Goal: Task Accomplishment & Management: Complete application form

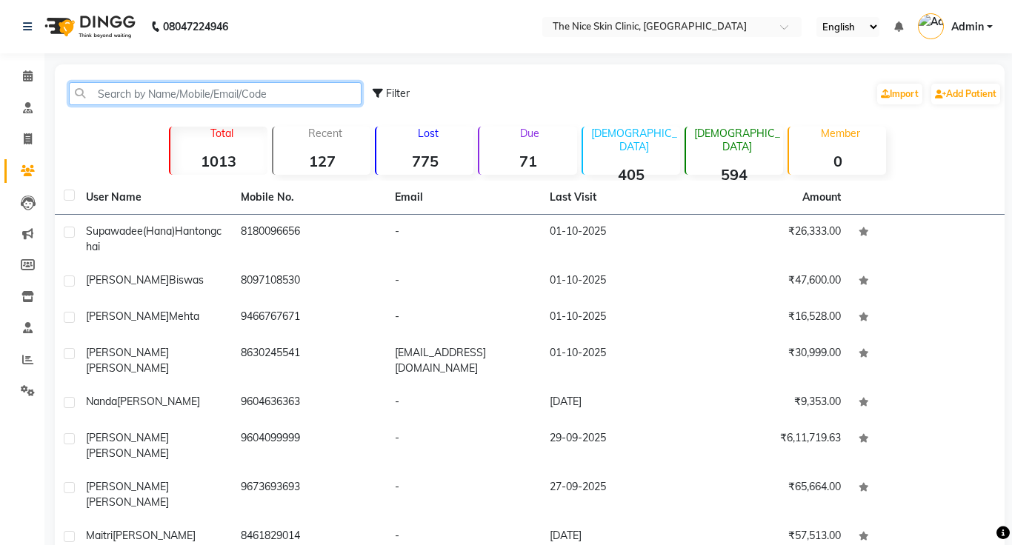
click at [171, 92] on input "text" at bounding box center [215, 93] width 293 height 23
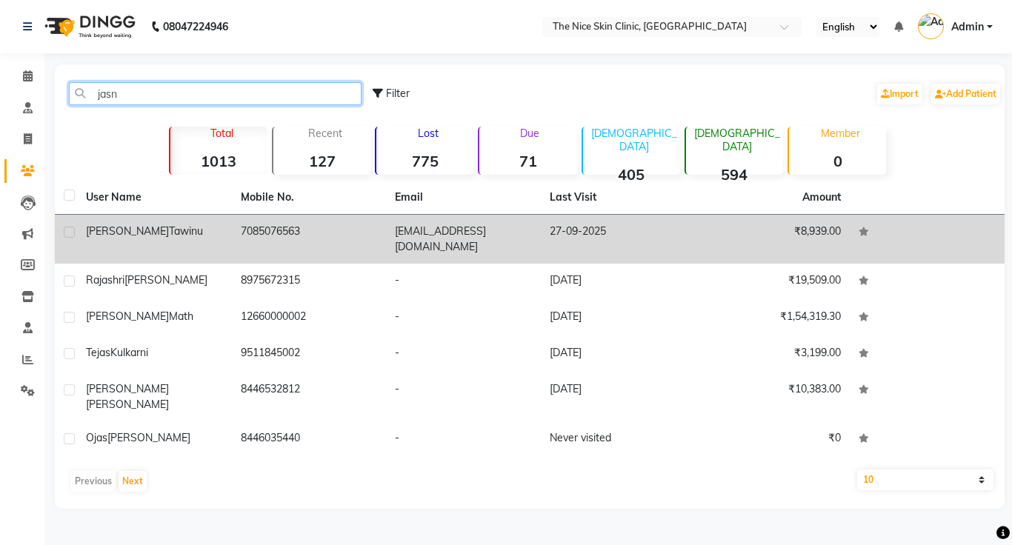
type input "jasn"
click at [169, 231] on span "Tawinu" at bounding box center [186, 230] width 34 height 13
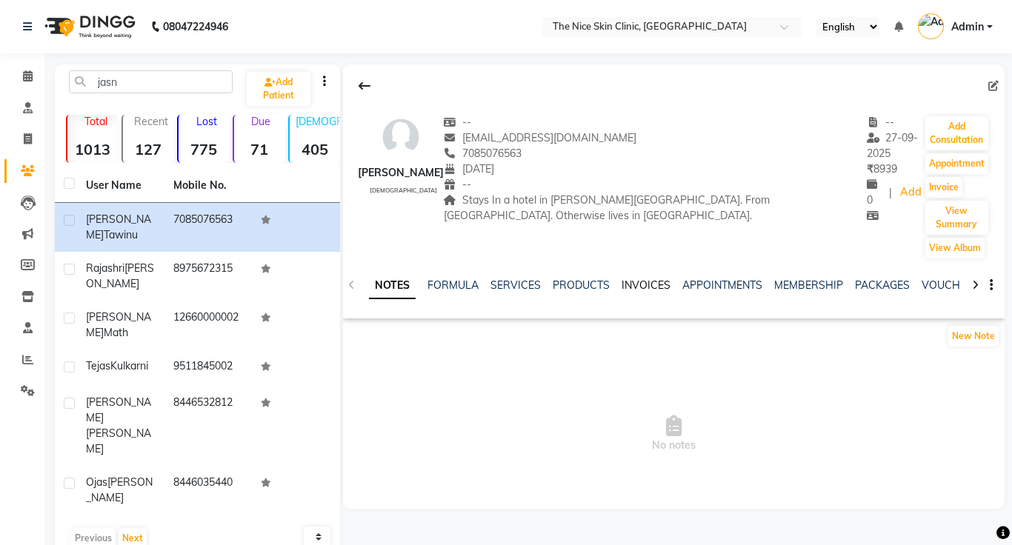
click at [651, 279] on link "INVOICES" at bounding box center [646, 285] width 49 height 13
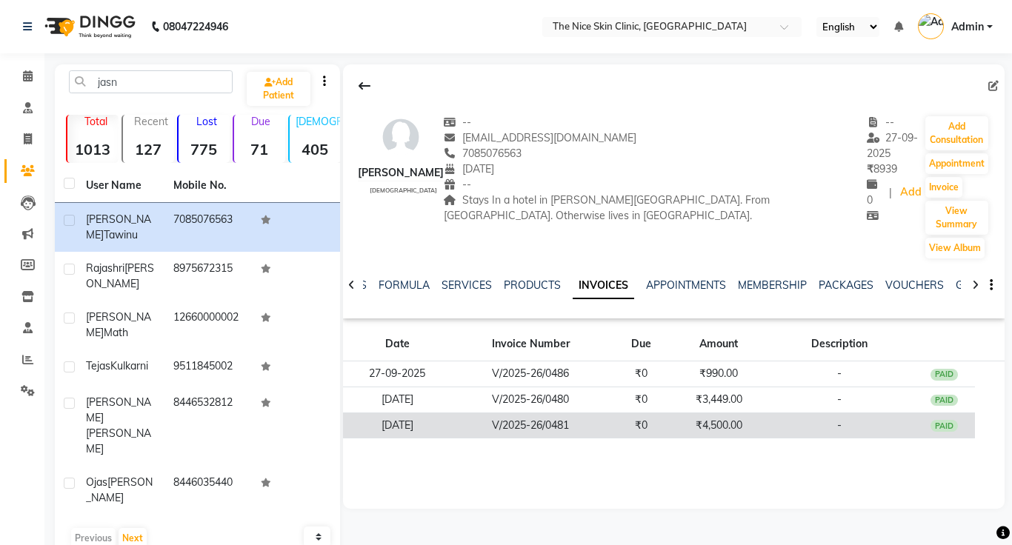
click at [527, 413] on td "V/2025-26/0481" at bounding box center [530, 426] width 158 height 26
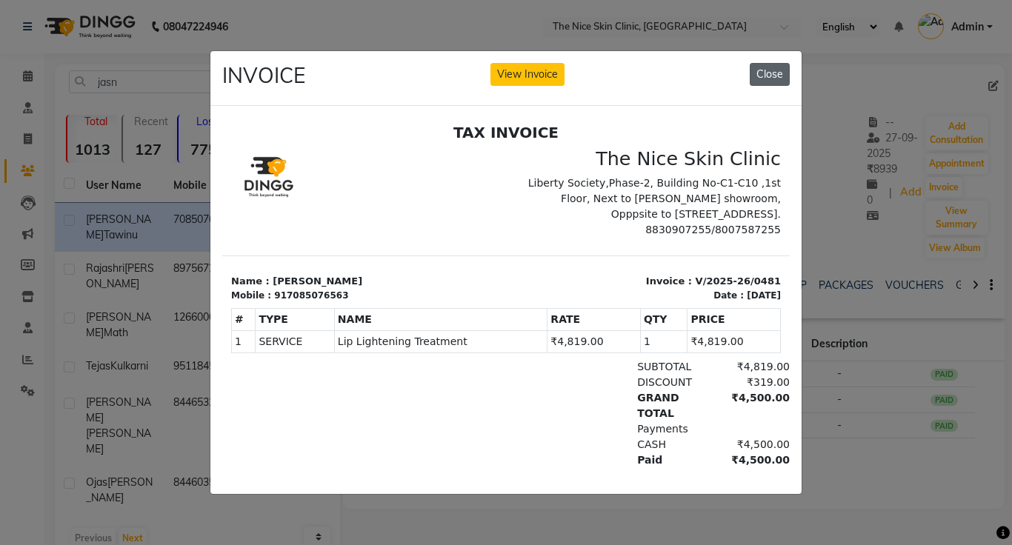
click at [766, 81] on button "Close" at bounding box center [770, 74] width 40 height 23
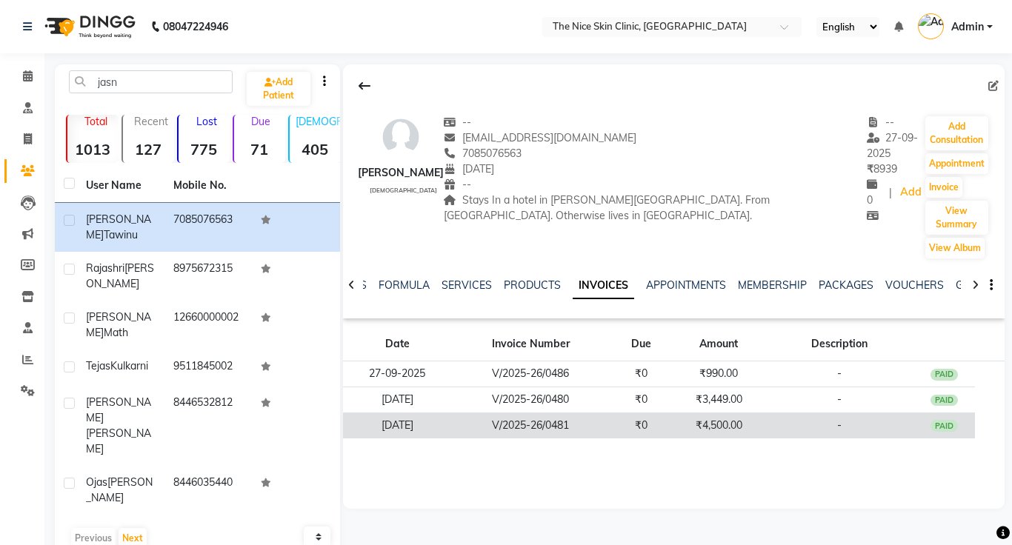
click at [538, 413] on td "V/2025-26/0481" at bounding box center [530, 426] width 158 height 26
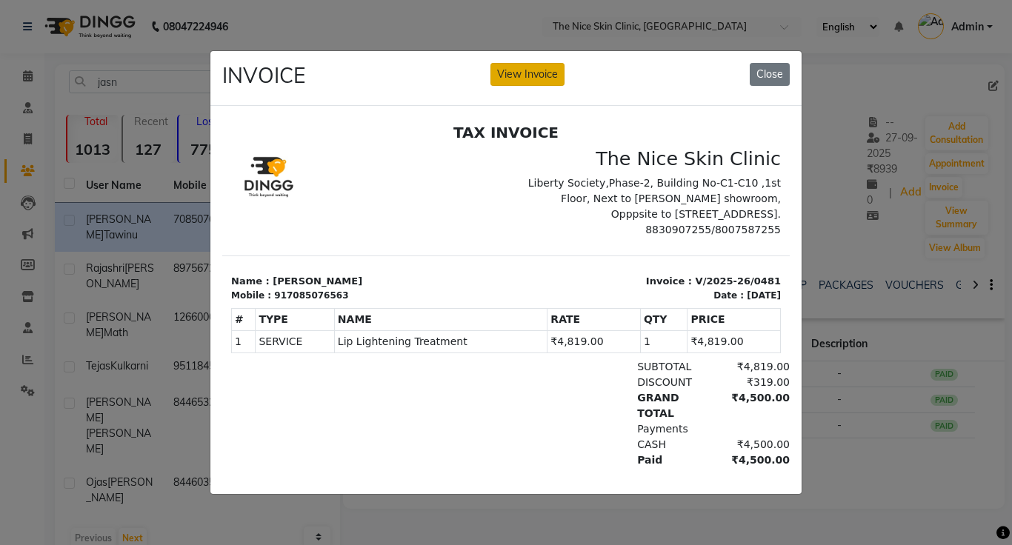
click at [544, 79] on button "View Invoice" at bounding box center [527, 74] width 74 height 23
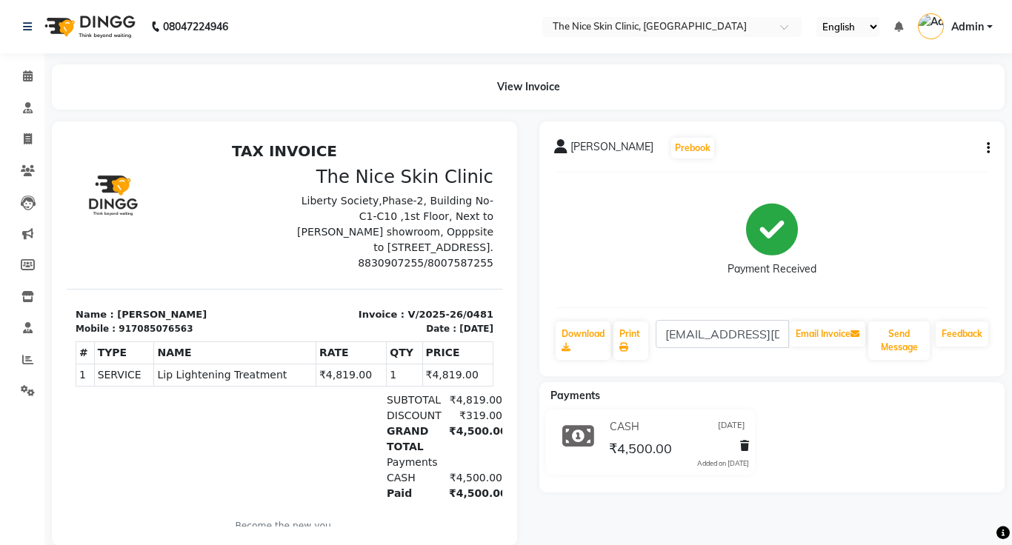
click at [990, 149] on div "[PERSON_NAME] Prebook Payment Received Download Print [EMAIL_ADDRESS][DOMAIN_NA…" at bounding box center [771, 248] width 465 height 255
click at [987, 149] on icon "button" at bounding box center [988, 148] width 3 height 1
click at [26, 167] on icon at bounding box center [28, 170] width 14 height 11
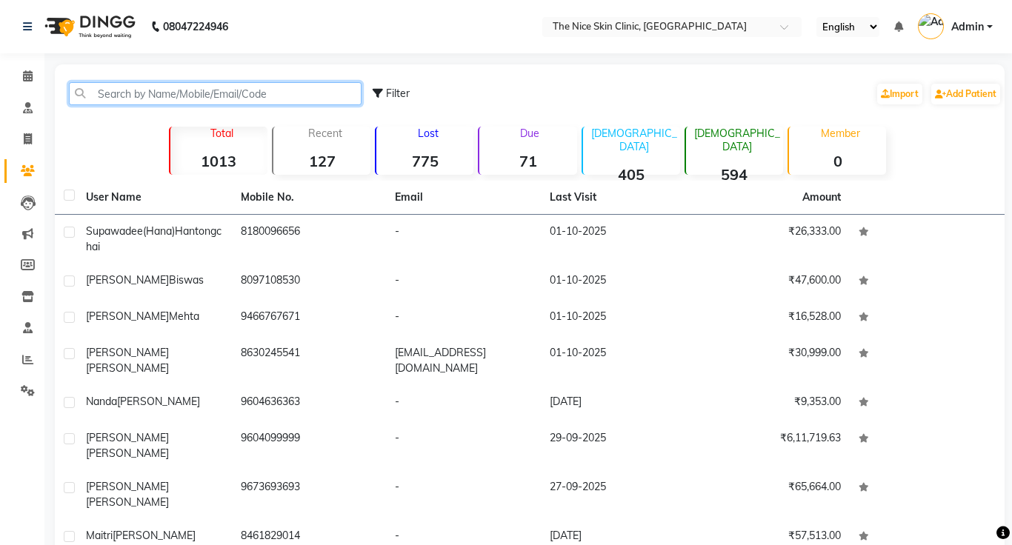
click at [246, 92] on input "text" at bounding box center [215, 93] width 293 height 23
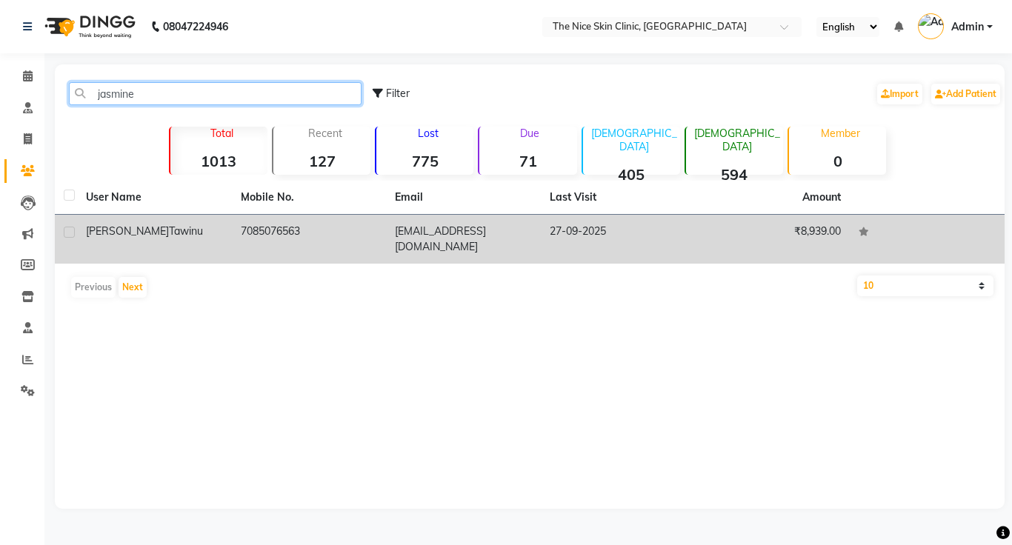
type input "jasmine"
click at [169, 227] on span "Tawinu" at bounding box center [186, 230] width 34 height 13
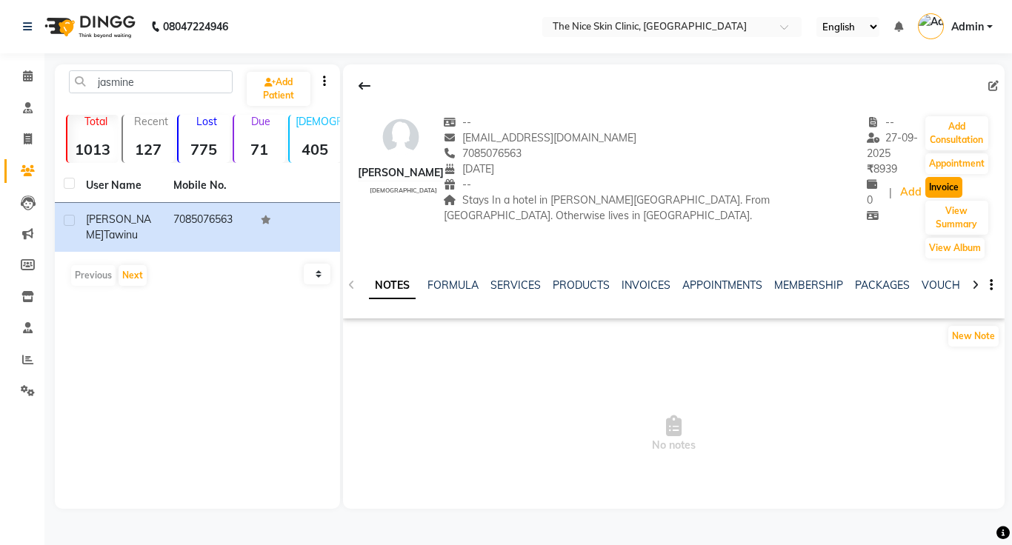
click at [925, 177] on button "Invoice" at bounding box center [943, 187] width 37 height 21
select select "35"
select select "service"
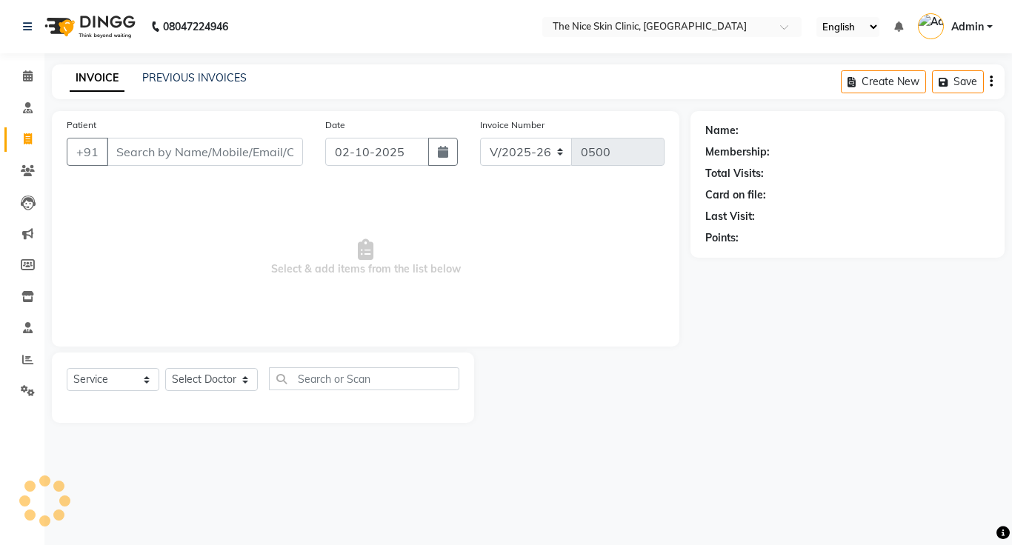
type input "7085076563"
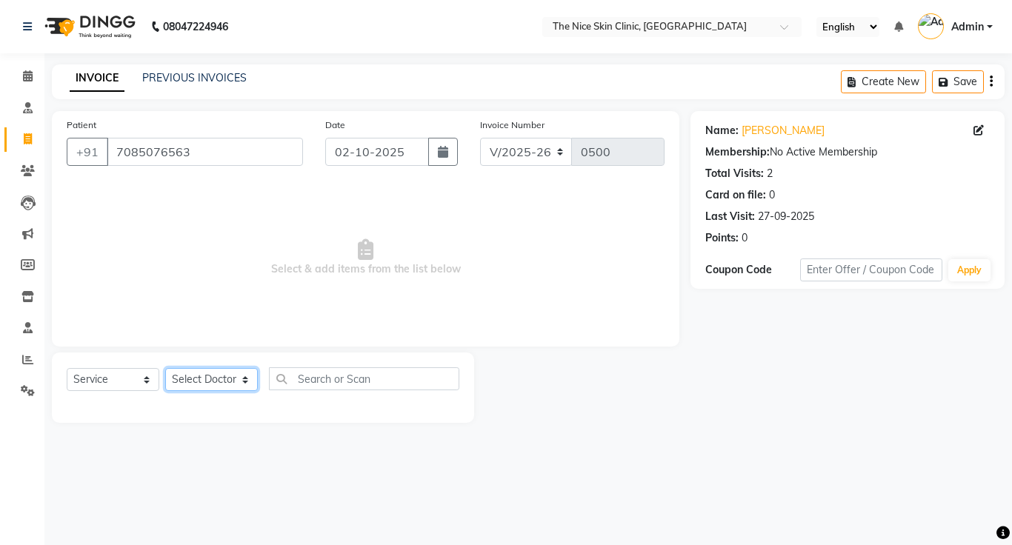
click at [219, 377] on select "Select Doctor [PERSON_NAME] DR. [PERSON_NAME] [PERSON_NAME]" at bounding box center [211, 379] width 93 height 23
select select "1297"
click at [165, 368] on select "Select Doctor [PERSON_NAME] DR. [PERSON_NAME] [PERSON_NAME]" at bounding box center [211, 379] width 93 height 23
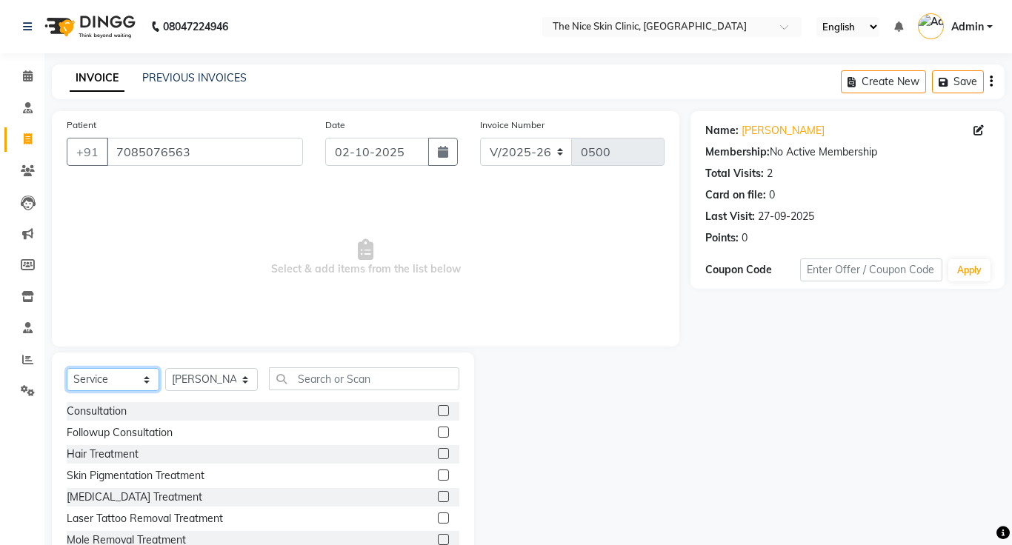
click at [99, 379] on select "Select Service Product Membership Package Voucher Prepaid Gift Card" at bounding box center [113, 379] width 93 height 23
click at [67, 368] on select "Select Service Product Membership Package Voucher Prepaid Gift Card" at bounding box center [113, 379] width 93 height 23
click at [408, 387] on input "text" at bounding box center [364, 378] width 190 height 23
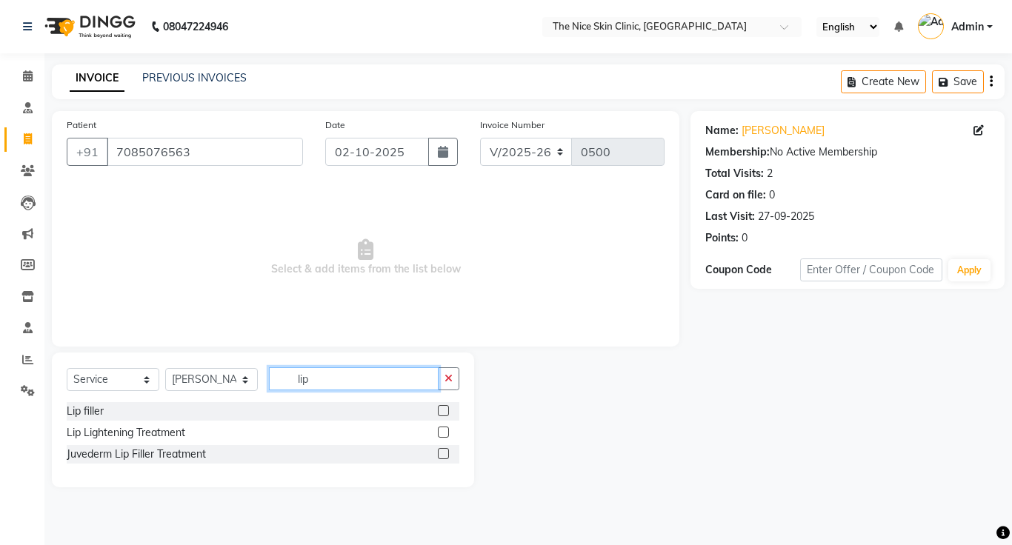
type input "lip"
click at [442, 433] on label at bounding box center [443, 432] width 11 height 11
click at [442, 433] on input "checkbox" at bounding box center [443, 433] width 10 height 10
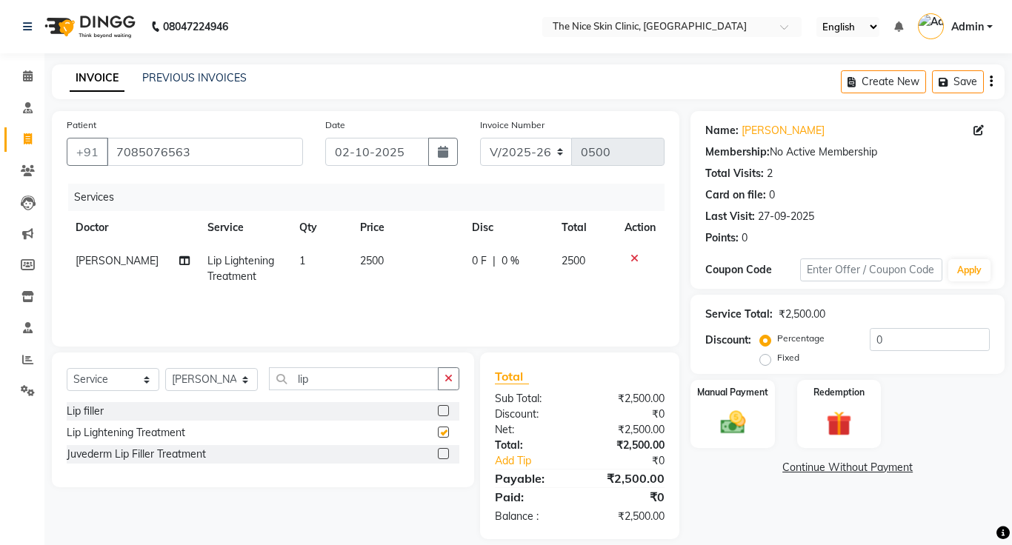
checkbox input "false"
click at [380, 259] on td "2500" at bounding box center [407, 268] width 112 height 49
select select "1297"
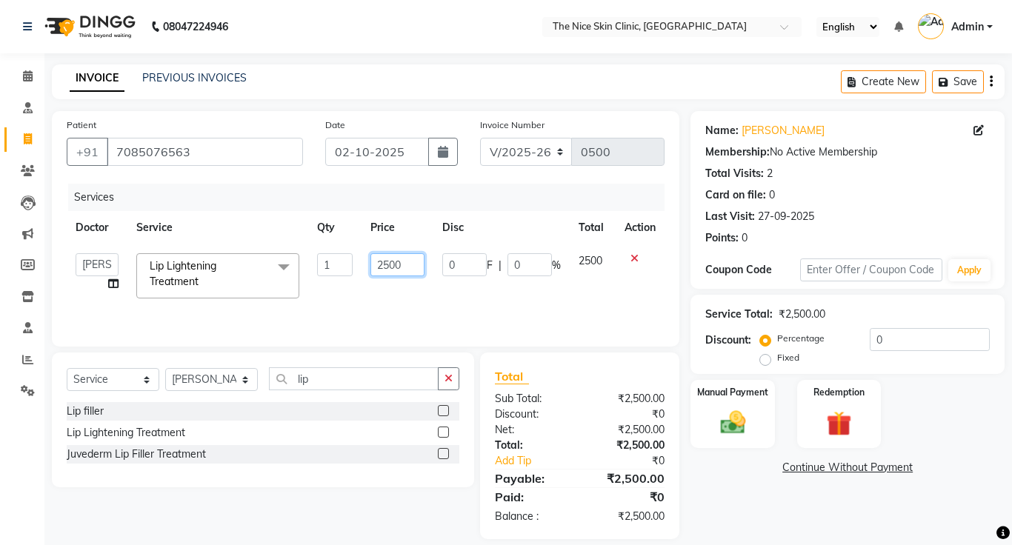
click at [412, 266] on input "2500" at bounding box center [396, 264] width 53 height 23
type input "2"
type input "4819"
click at [419, 325] on div "Services Doctor Service Qty Price Disc Total Action [PERSON_NAME] DR. [PERSON_N…" at bounding box center [366, 258] width 598 height 148
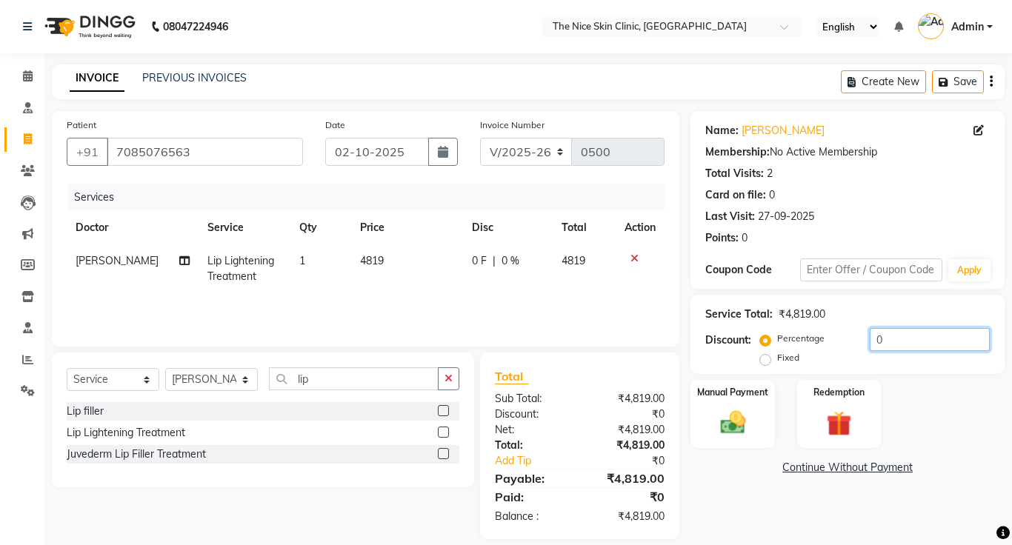
click at [893, 339] on input "0" at bounding box center [930, 339] width 120 height 23
type input "1"
click at [777, 363] on label "Fixed" at bounding box center [788, 357] width 22 height 13
click at [767, 363] on input "Fixed" at bounding box center [768, 358] width 10 height 10
radio input "true"
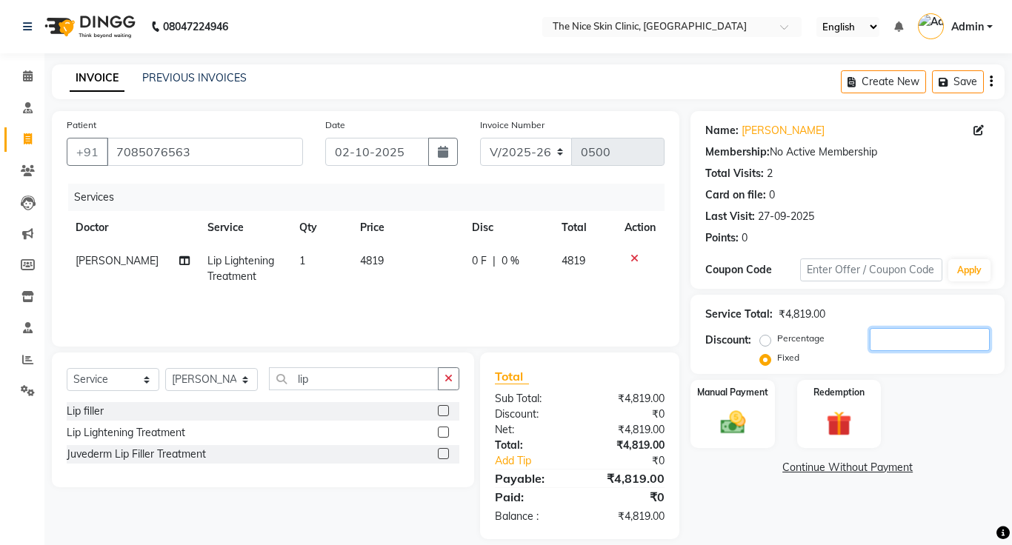
click at [931, 339] on input "number" at bounding box center [930, 339] width 120 height 23
type input "319"
click at [848, 468] on link "Continue Without Payment" at bounding box center [847, 468] width 308 height 16
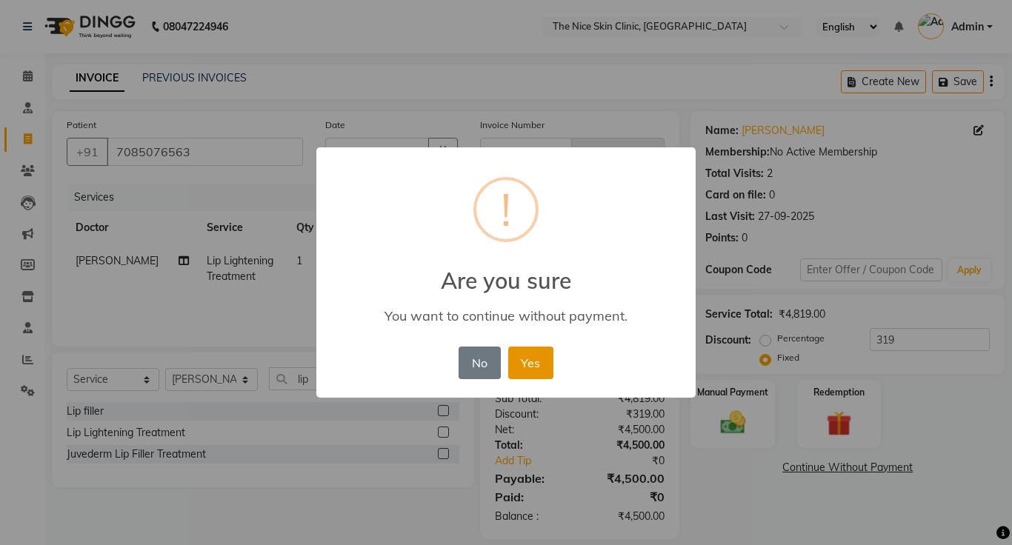
click at [537, 359] on button "Yes" at bounding box center [530, 363] width 45 height 33
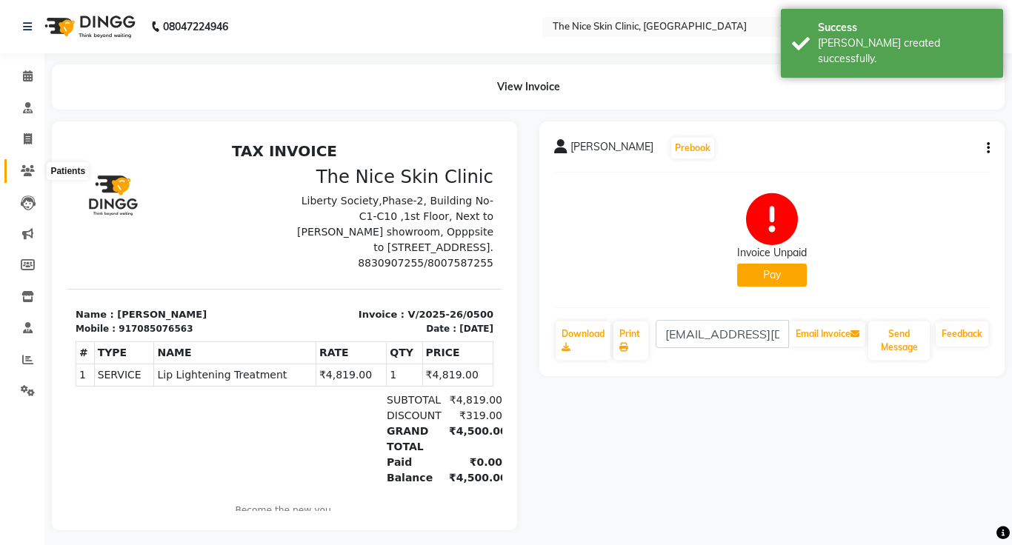
click at [26, 167] on icon at bounding box center [28, 170] width 14 height 11
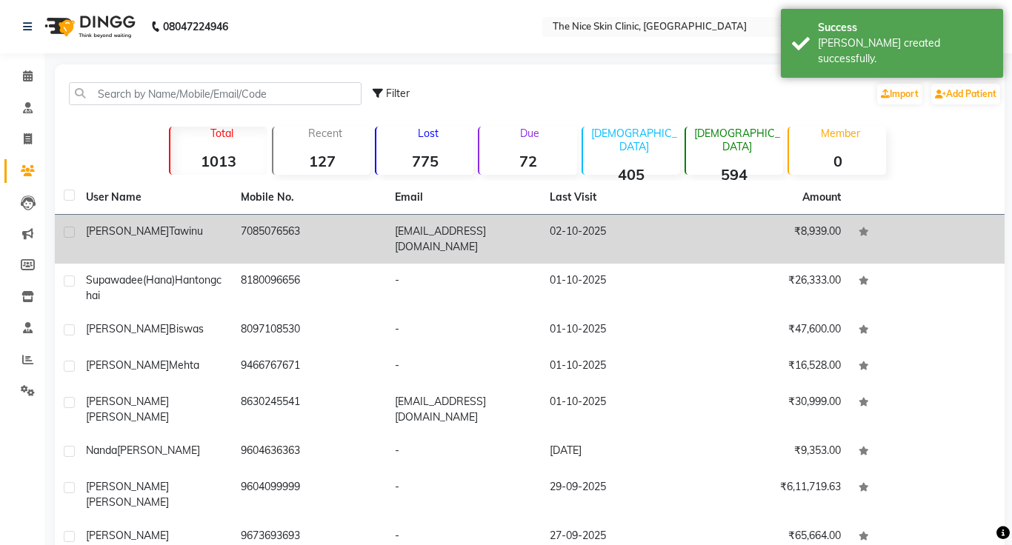
click at [166, 230] on div "[PERSON_NAME]" at bounding box center [154, 232] width 137 height 16
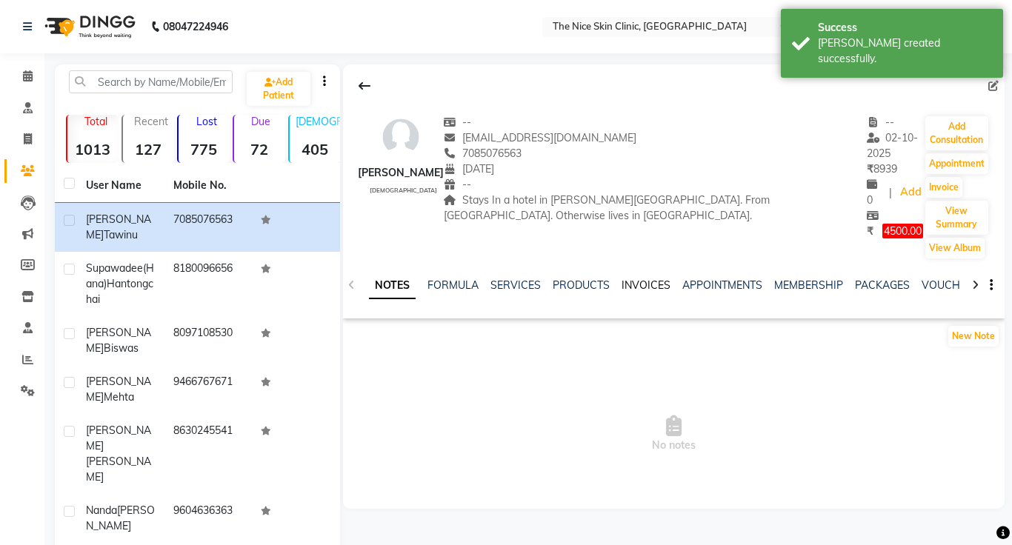
click at [634, 279] on link "INVOICES" at bounding box center [646, 285] width 49 height 13
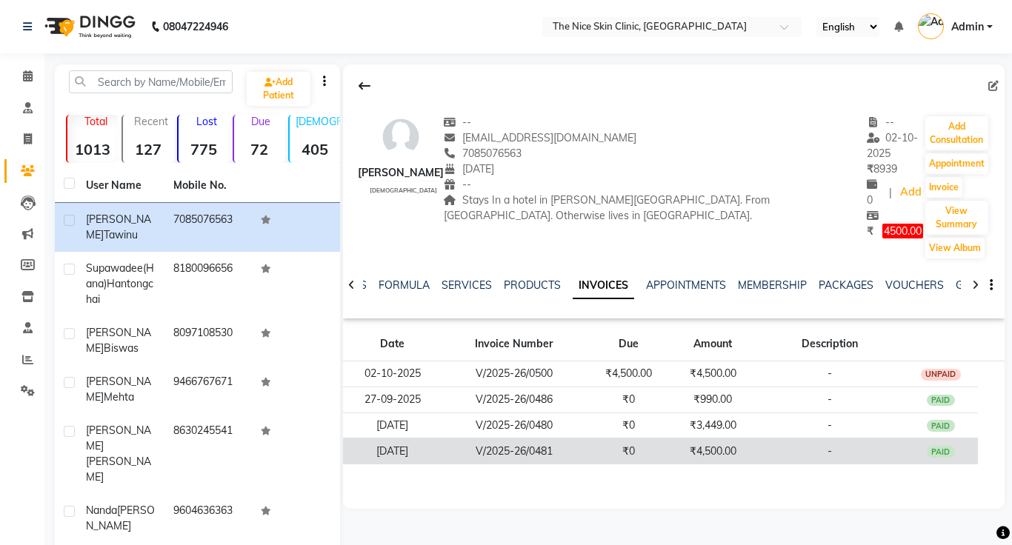
click at [733, 439] on td "₹4,500.00" at bounding box center [712, 452] width 85 height 26
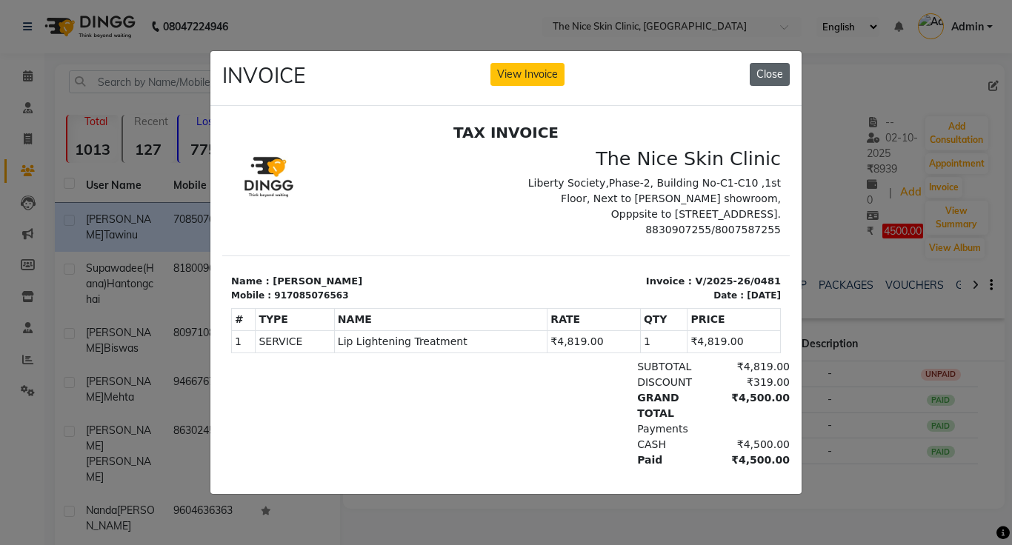
click at [777, 75] on button "Close" at bounding box center [770, 74] width 40 height 23
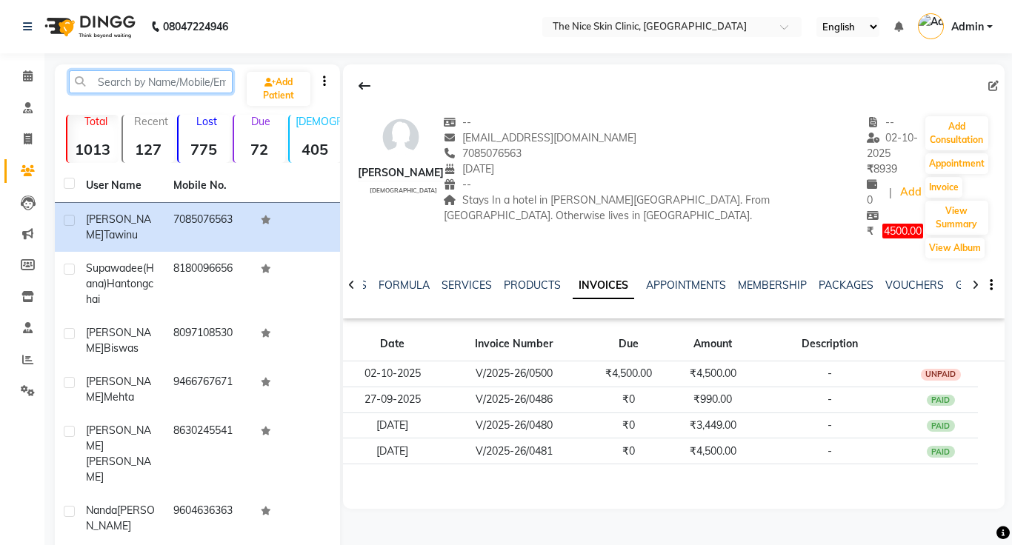
click at [164, 80] on input "text" at bounding box center [151, 81] width 164 height 23
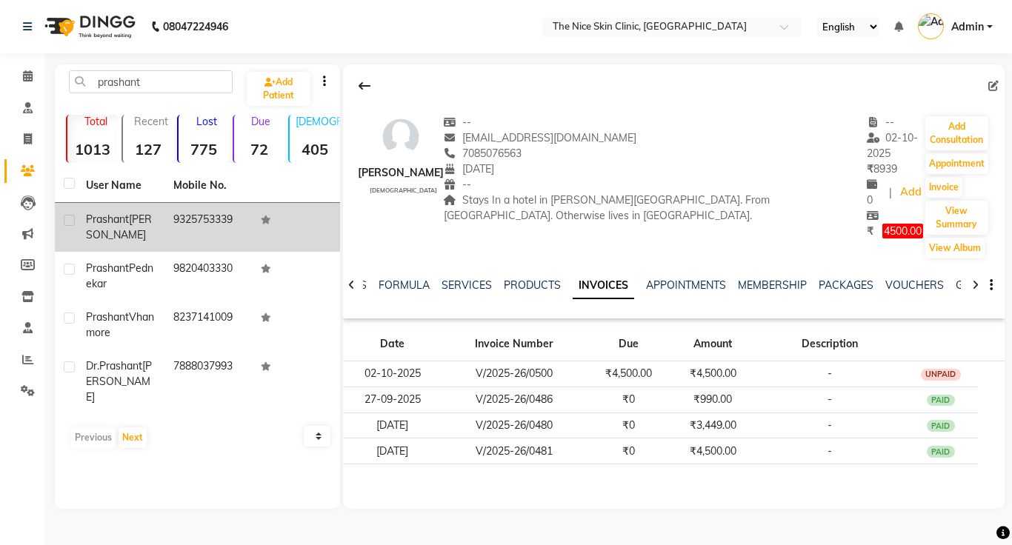
click at [104, 227] on span "[PERSON_NAME]" at bounding box center [119, 227] width 66 height 29
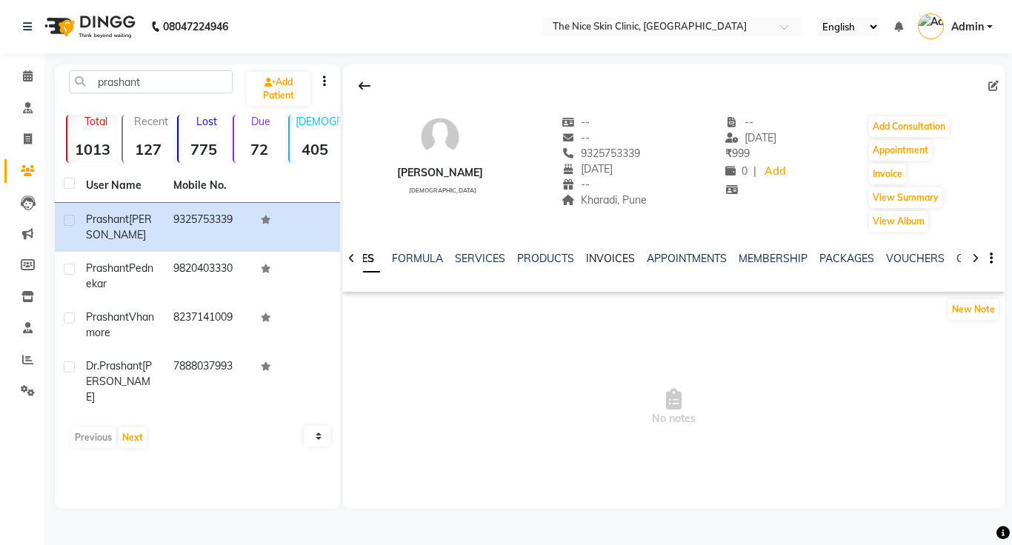
click at [612, 262] on link "INVOICES" at bounding box center [610, 258] width 49 height 13
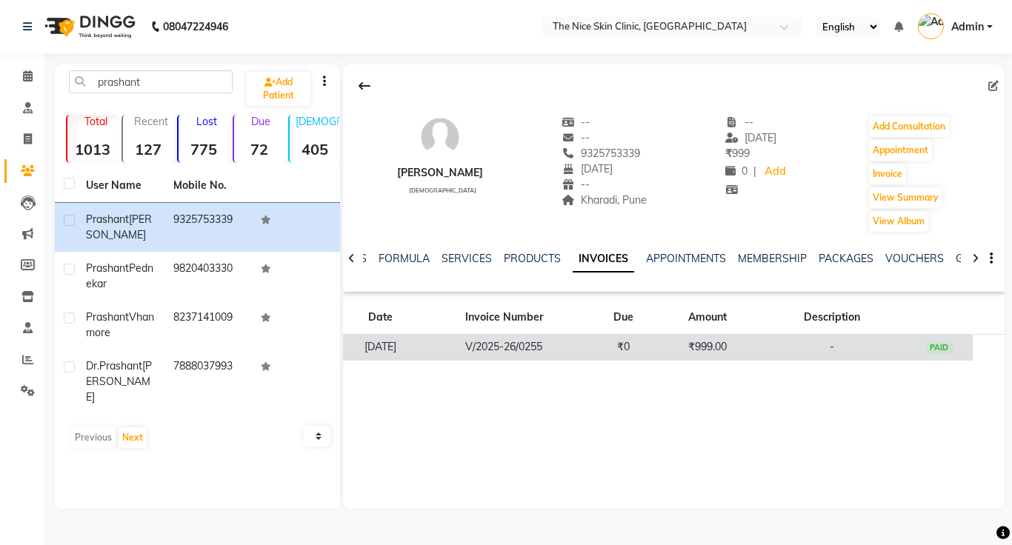
click at [550, 347] on td "V/2025-26/0255" at bounding box center [504, 348] width 171 height 26
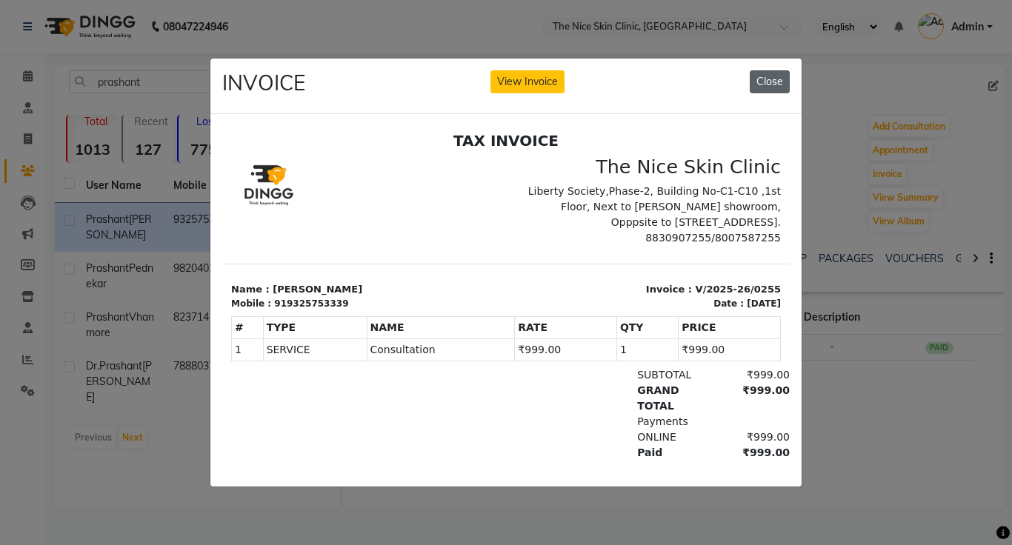
click at [779, 83] on button "Close" at bounding box center [770, 81] width 40 height 23
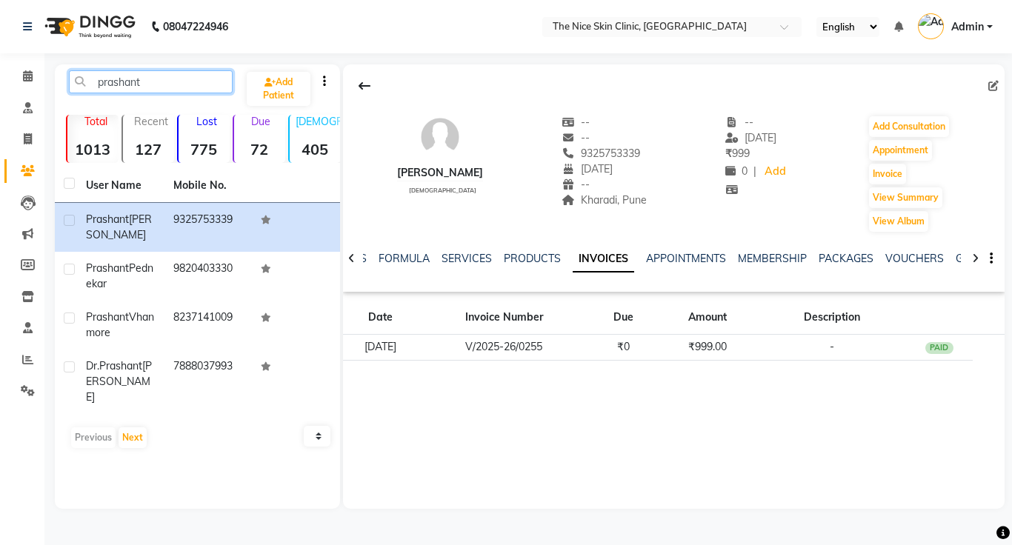
click at [176, 85] on input "prashant" at bounding box center [151, 81] width 164 height 23
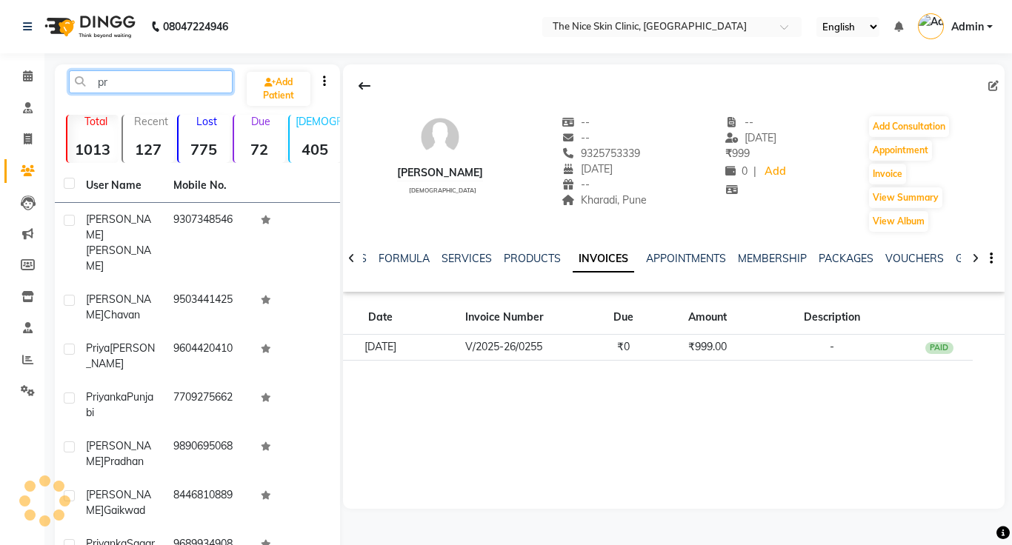
type input "p"
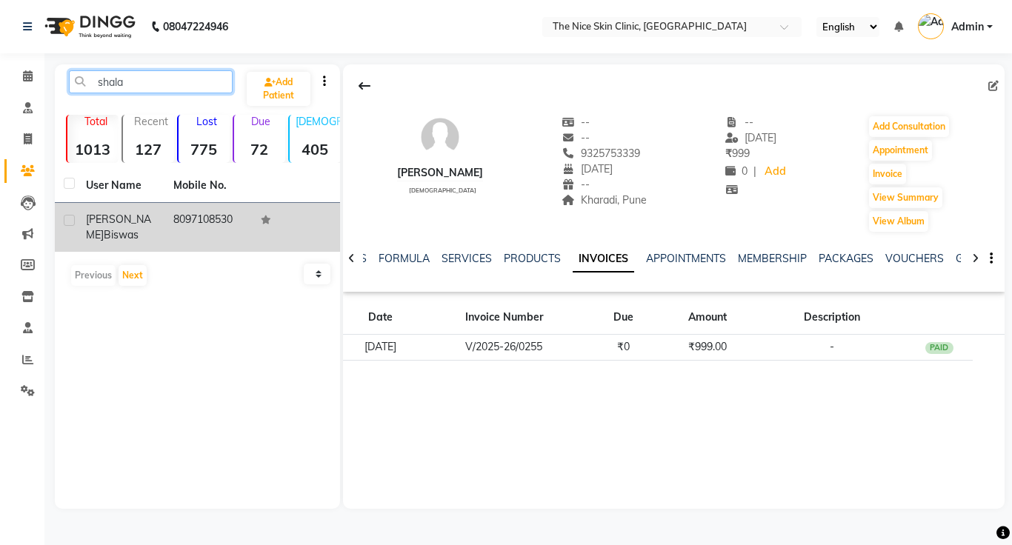
type input "shala"
click at [129, 219] on span "[PERSON_NAME]" at bounding box center [118, 227] width 65 height 29
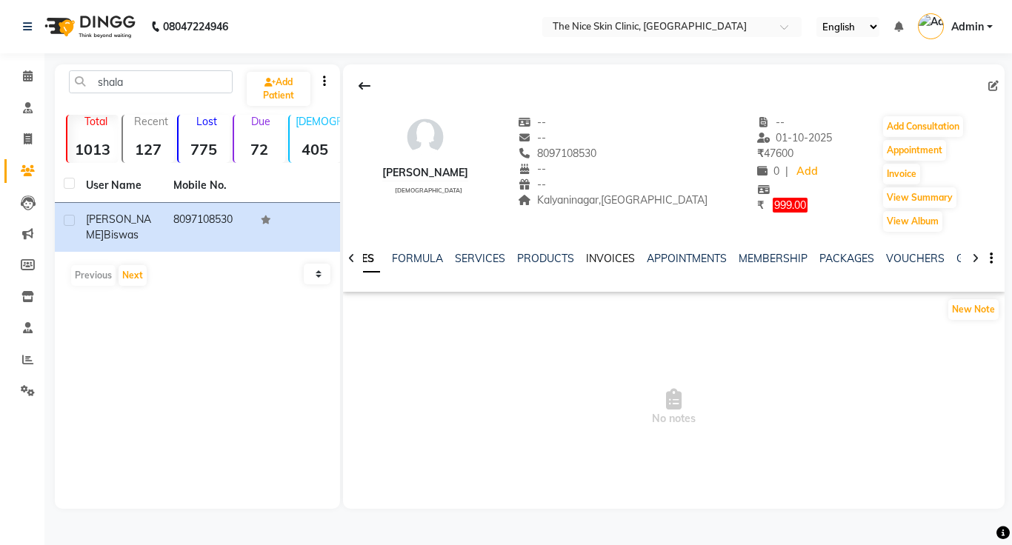
click at [619, 259] on link "INVOICES" at bounding box center [610, 258] width 49 height 13
